Goal: Use online tool/utility: Utilize a website feature to perform a specific function

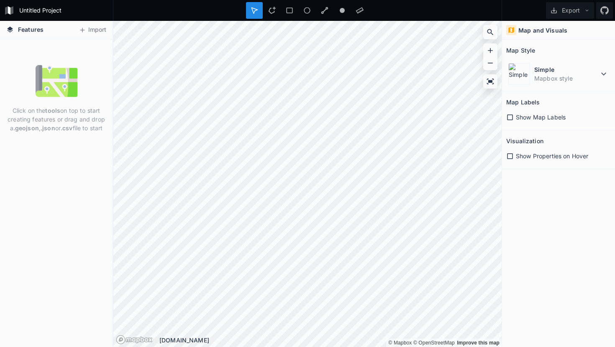
click at [40, 30] on span "Features" at bounding box center [31, 29] width 26 height 9
click at [89, 26] on button "Import" at bounding box center [92, 29] width 36 height 13
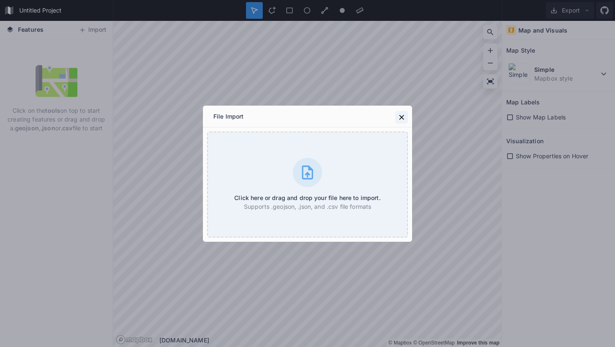
click at [399, 117] on icon at bounding box center [401, 117] width 8 height 8
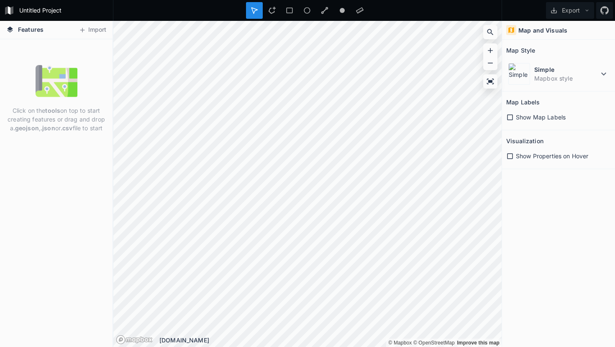
click at [508, 116] on icon at bounding box center [510, 118] width 8 height 8
click at [508, 116] on icon at bounding box center [510, 118] width 6 height 6
click at [512, 73] on img at bounding box center [519, 74] width 22 height 22
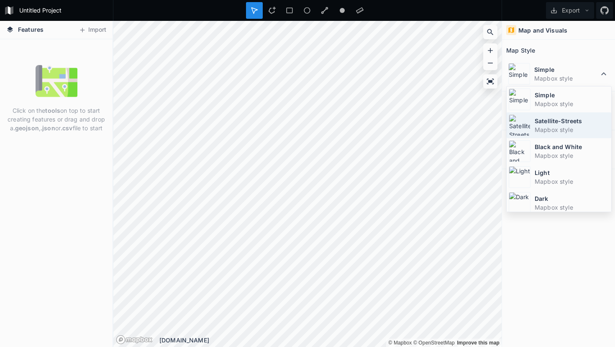
click at [552, 128] on dd "Mapbox style" at bounding box center [571, 129] width 74 height 9
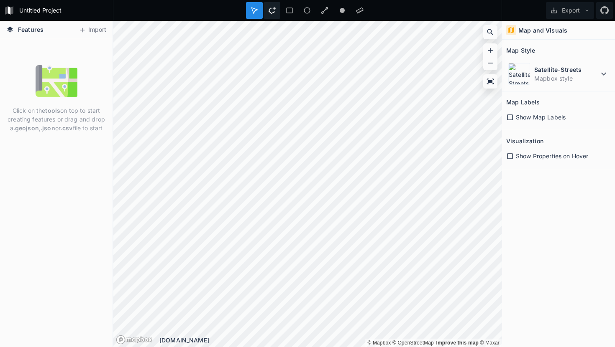
click at [279, 6] on div at bounding box center [271, 10] width 17 height 17
click at [285, 9] on div at bounding box center [289, 10] width 17 height 17
click at [307, 19] on div at bounding box center [307, 10] width 389 height 21
click at [307, 15] on div at bounding box center [307, 10] width 17 height 17
click at [43, 74] on img at bounding box center [57, 81] width 42 height 42
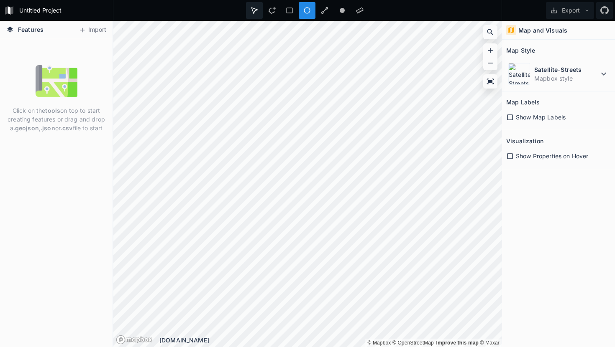
click at [253, 10] on icon at bounding box center [254, 11] width 8 height 8
click at [350, 5] on div at bounding box center [307, 10] width 123 height 17
click at [352, 6] on div at bounding box center [359, 10] width 17 height 17
click at [314, 11] on div at bounding box center [307, 10] width 17 height 17
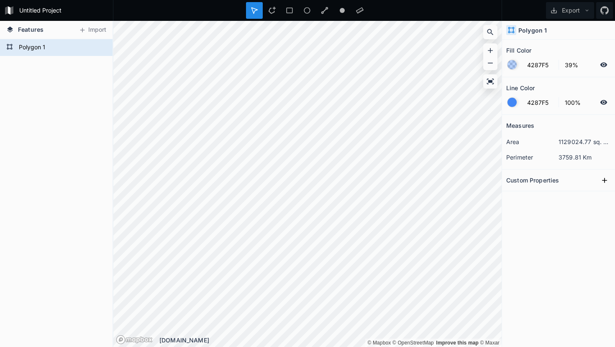
click at [36, 29] on span "Features" at bounding box center [31, 29] width 26 height 9
click at [37, 13] on form "Untitled Project" at bounding box center [63, 10] width 95 height 13
click at [5, 9] on icon at bounding box center [6, 10] width 3 height 8
click at [10, 9] on icon at bounding box center [9, 10] width 3 height 8
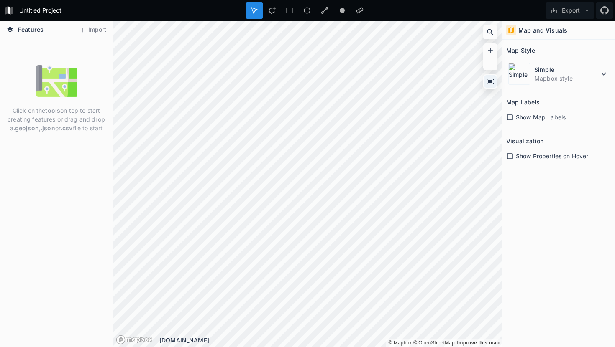
click at [484, 78] on div at bounding box center [490, 81] width 13 height 13
click at [489, 82] on icon at bounding box center [490, 81] width 7 height 5
click at [488, 49] on icon at bounding box center [490, 50] width 8 height 8
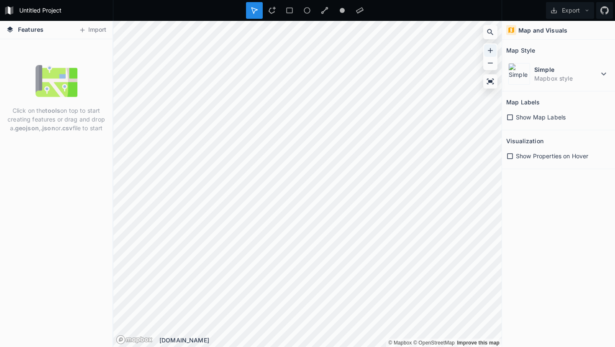
click at [488, 49] on icon at bounding box center [490, 50] width 8 height 8
click at [493, 36] on div at bounding box center [490, 32] width 13 height 13
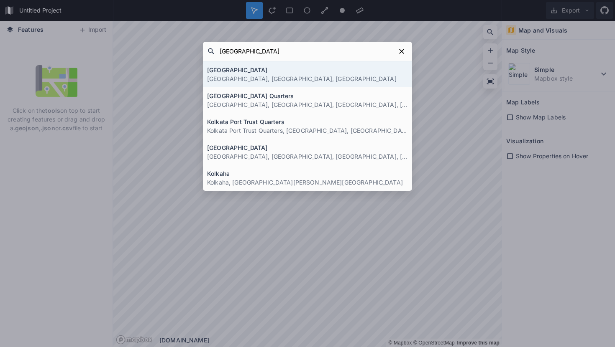
type input "[GEOGRAPHIC_DATA]"
click at [258, 77] on p "[GEOGRAPHIC_DATA], [GEOGRAPHIC_DATA], [GEOGRAPHIC_DATA]" at bounding box center [307, 78] width 201 height 9
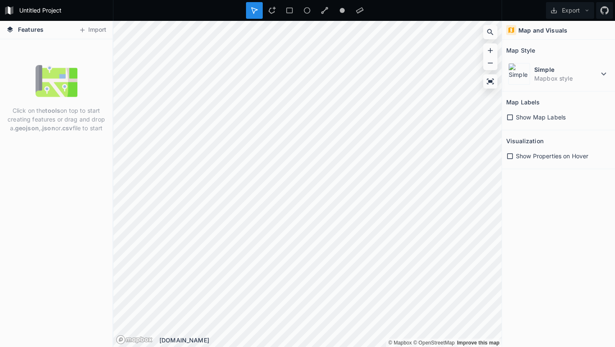
click at [509, 119] on icon at bounding box center [510, 118] width 8 height 8
click at [509, 119] on icon at bounding box center [510, 118] width 6 height 6
click at [508, 156] on icon at bounding box center [510, 157] width 8 height 8
click at [510, 116] on icon at bounding box center [510, 118] width 8 height 8
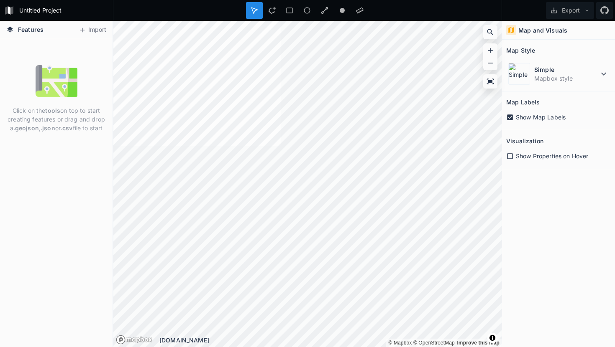
click at [510, 116] on icon at bounding box center [510, 118] width 6 height 6
click at [510, 116] on icon at bounding box center [510, 118] width 8 height 8
click at [491, 335] on span "Toggle attribution" at bounding box center [492, 338] width 5 height 9
click at [508, 117] on icon at bounding box center [510, 118] width 6 height 6
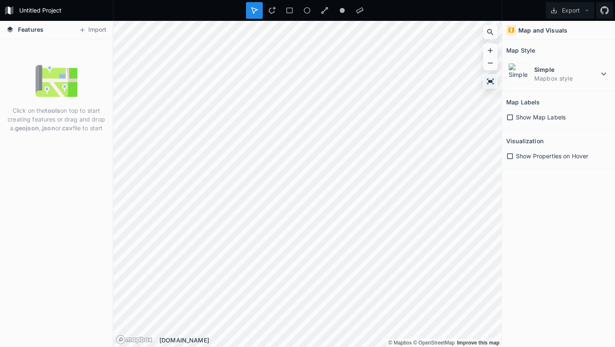
click at [490, 80] on icon at bounding box center [490, 81] width 7 height 5
click at [56, 91] on img at bounding box center [57, 81] width 42 height 42
click at [264, 5] on div at bounding box center [271, 10] width 17 height 17
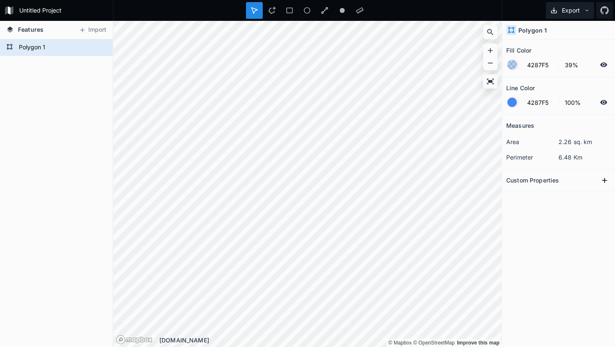
click at [565, 9] on button "Export" at bounding box center [570, 10] width 48 height 17
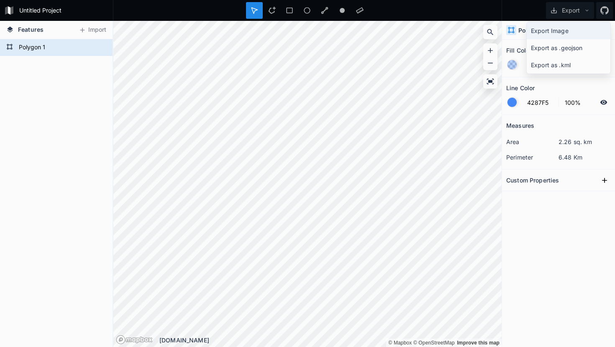
click at [560, 34] on div "Export Image" at bounding box center [568, 30] width 84 height 17
click at [23, 49] on form "Polygon 1" at bounding box center [55, 47] width 78 height 13
click at [98, 44] on icon at bounding box center [101, 48] width 8 height 8
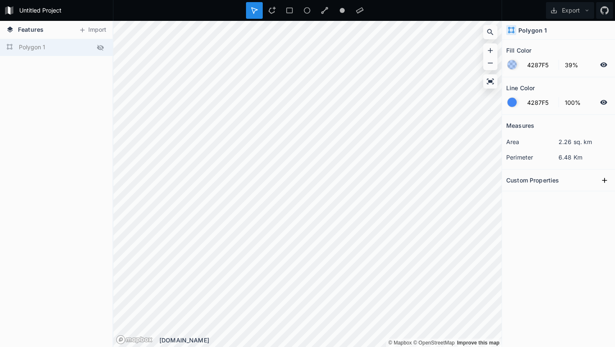
click at [98, 44] on icon at bounding box center [101, 48] width 8 height 8
click at [537, 95] on form "4287F5 100%" at bounding box center [558, 103] width 105 height 16
click at [535, 101] on input "4287F5" at bounding box center [540, 102] width 36 height 10
click at [522, 149] on dl "area 2.26 sq. km" at bounding box center [558, 141] width 105 height 15
click at [560, 153] on dd "6.48 Km" at bounding box center [584, 157] width 52 height 9
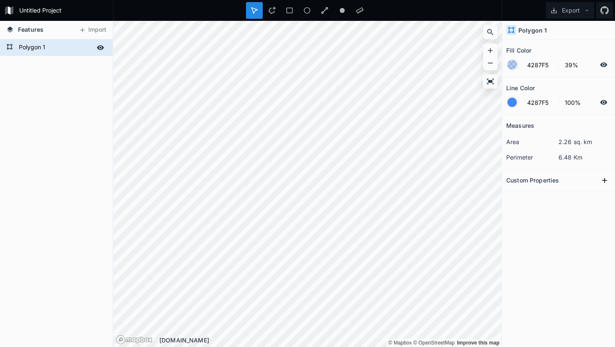
click at [532, 27] on h4 "Polygon 1" at bounding box center [532, 30] width 28 height 9
click at [581, 10] on button "Export" at bounding box center [570, 10] width 48 height 17
click at [585, 9] on icon at bounding box center [587, 11] width 6 height 6
click at [582, 9] on button "Export" at bounding box center [570, 10] width 48 height 17
click at [362, 3] on div at bounding box center [359, 10] width 17 height 17
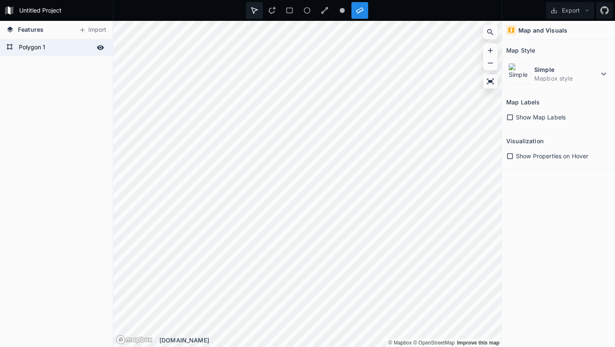
click at [259, 13] on div at bounding box center [254, 10] width 17 height 17
click at [52, 39] on div "Polygon 1" at bounding box center [56, 47] width 112 height 17
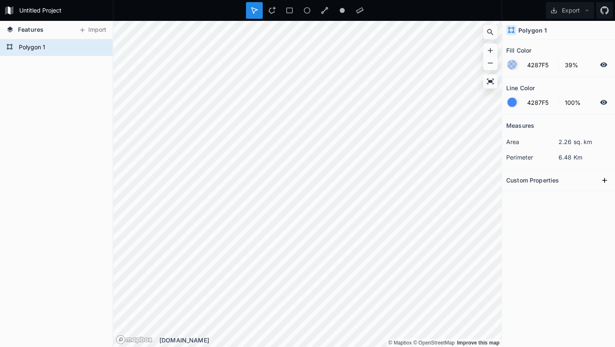
click at [46, 9] on form "Untitled Project" at bounding box center [63, 10] width 95 height 13
click at [46, 9] on input "Untitled Project" at bounding box center [63, 10] width 95 height 13
click at [41, 116] on div "Polygon 1" at bounding box center [56, 193] width 112 height 308
click at [541, 179] on h2 "Custom Properties" at bounding box center [532, 180] width 53 height 13
click at [607, 179] on icon at bounding box center [604, 180] width 8 height 8
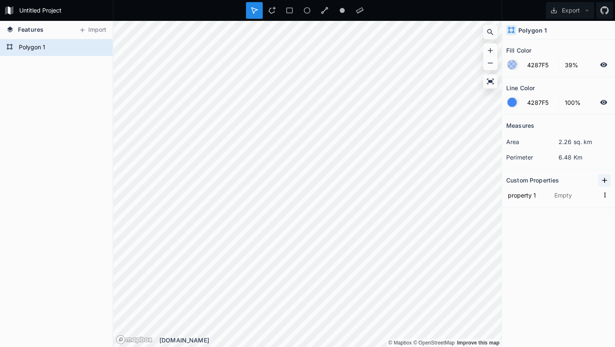
click at [607, 179] on icon at bounding box center [604, 180] width 8 height 8
click at [602, 195] on icon "button" at bounding box center [605, 196] width 8 height 8
click at [573, 197] on input "text" at bounding box center [575, 195] width 46 height 13
click at [567, 196] on input "text" at bounding box center [575, 195] width 46 height 13
click at [565, 220] on section "Custom Properties property 2 property 1" at bounding box center [558, 197] width 113 height 55
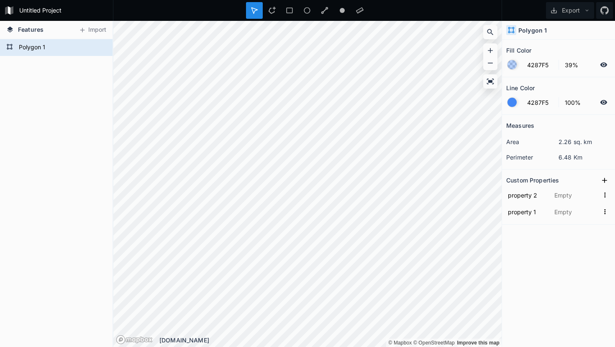
click at [576, 189] on form "property 2" at bounding box center [558, 195] width 105 height 17
click at [573, 195] on input "text" at bounding box center [575, 195] width 46 height 13
click at [520, 179] on h2 "Custom Properties" at bounding box center [532, 180] width 53 height 13
